Goal: Communication & Community: Share content

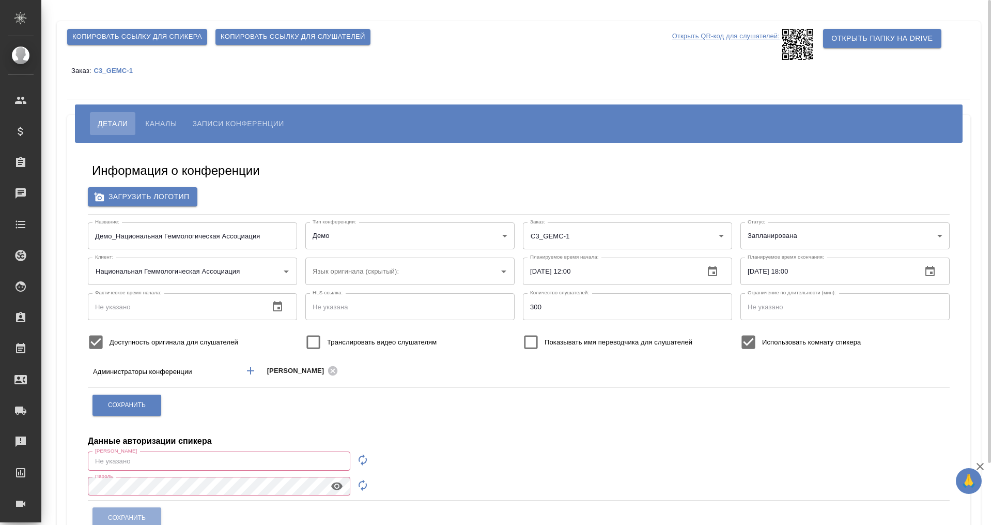
type input "[EMAIL_ADDRESS][DOMAIN_NAME]"
click at [258, 29] on button "Копировать ссылку для слушателей" at bounding box center [293, 37] width 155 height 16
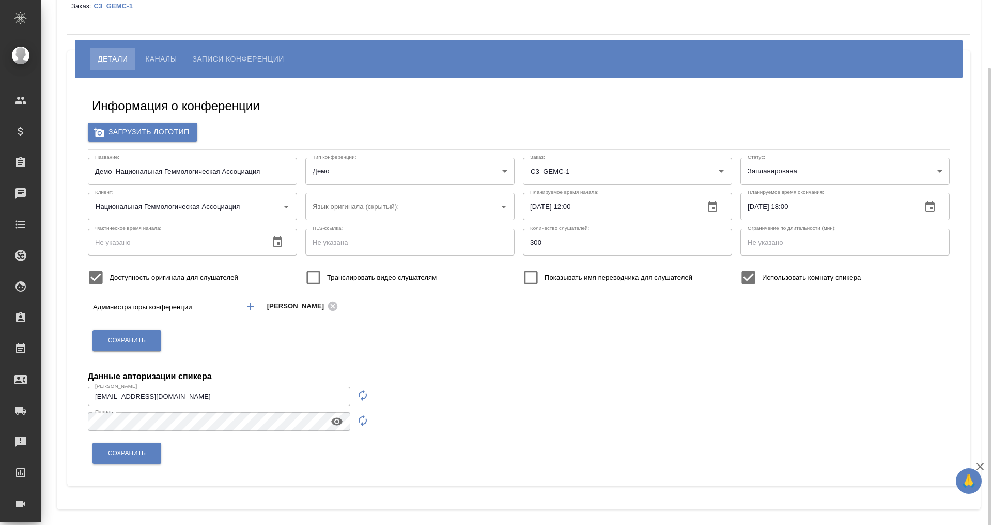
scroll to position [70, 0]
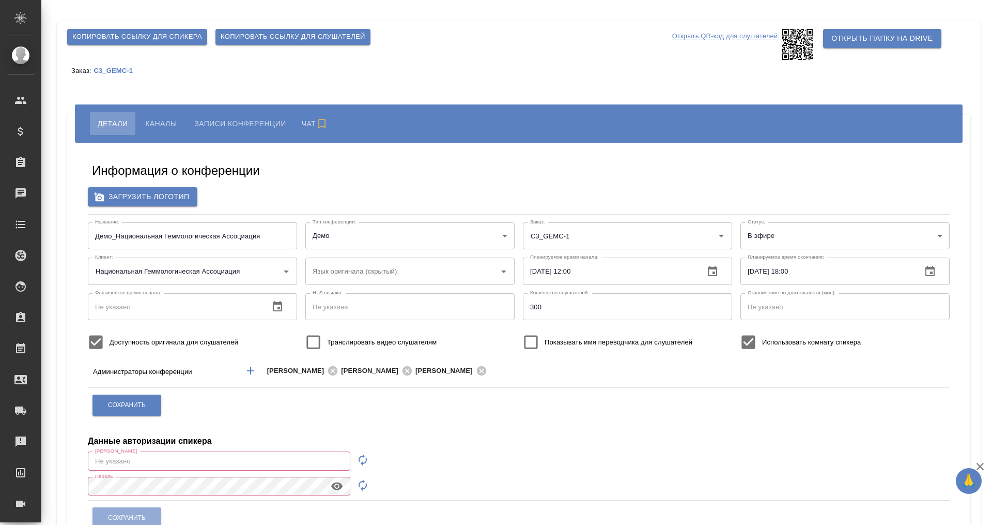
type input "Национальная Геммологическая Ассоциация"
type input "[EMAIL_ADDRESS][DOMAIN_NAME]"
click at [148, 124] on span "Каналы" at bounding box center [161, 123] width 32 height 12
